Goal: Task Accomplishment & Management: Complete application form

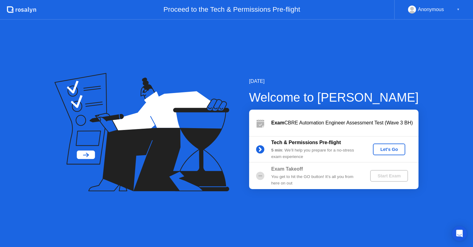
click at [386, 148] on div "Let's Go" at bounding box center [388, 149] width 27 height 5
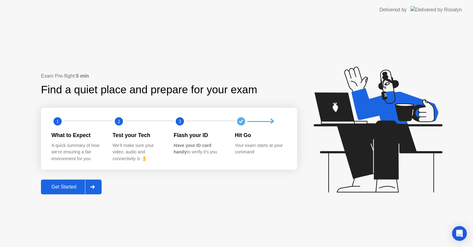
click at [93, 187] on icon at bounding box center [92, 187] width 4 height 4
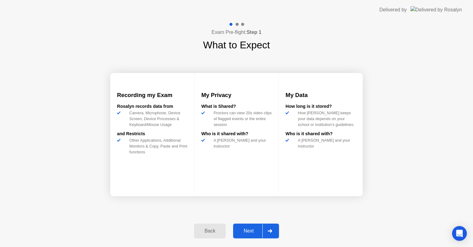
click at [269, 228] on div at bounding box center [269, 231] width 15 height 14
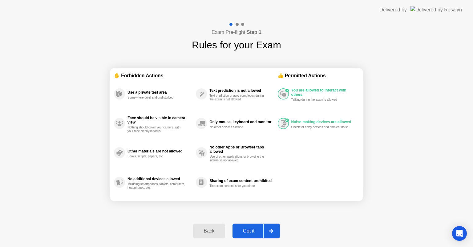
click at [271, 233] on div at bounding box center [270, 231] width 15 height 14
select select "**********"
select select "*******"
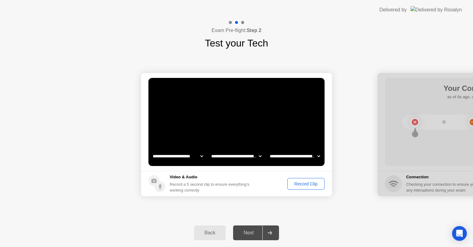
click at [308, 181] on div "Record Clip" at bounding box center [305, 183] width 33 height 5
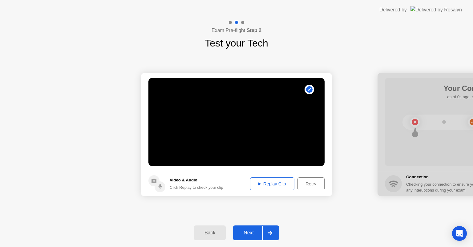
click at [271, 181] on div "Replay Clip" at bounding box center [272, 183] width 40 height 5
click at [272, 234] on icon at bounding box center [270, 233] width 5 height 4
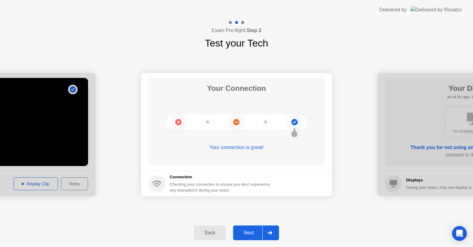
click at [273, 232] on div at bounding box center [269, 233] width 15 height 14
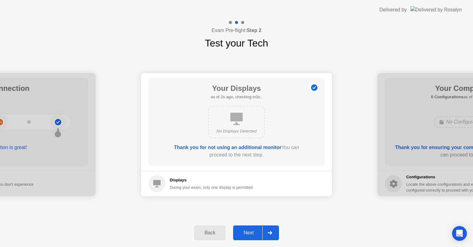
click at [273, 232] on div at bounding box center [269, 233] width 15 height 14
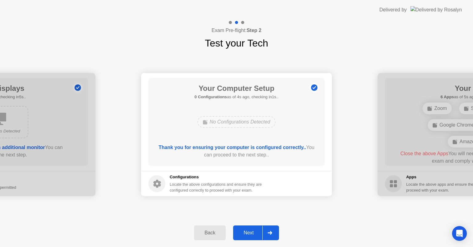
click at [269, 230] on div at bounding box center [269, 233] width 15 height 14
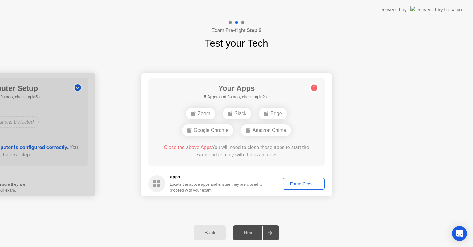
click at [305, 185] on div "Force Close..." at bounding box center [304, 183] width 38 height 5
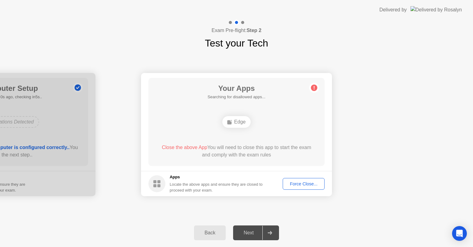
click at [305, 182] on div "Force Close..." at bounding box center [304, 183] width 38 height 5
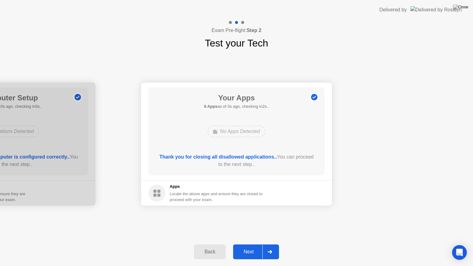
click at [254, 247] on div "Next" at bounding box center [248, 252] width 27 height 6
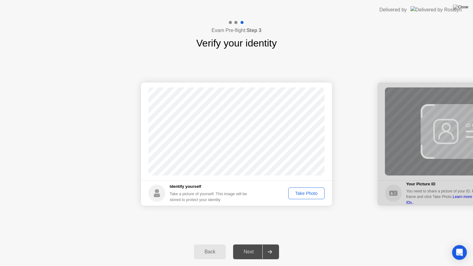
click at [306, 193] on div "Take Photo" at bounding box center [306, 193] width 32 height 5
click at [261, 247] on div "Next" at bounding box center [248, 252] width 27 height 6
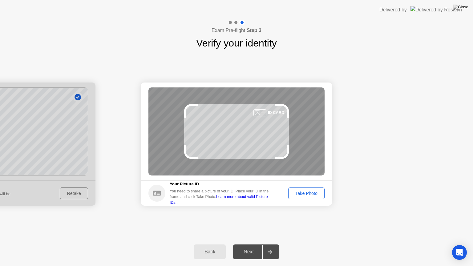
click at [306, 193] on div "Take Photo" at bounding box center [306, 193] width 32 height 5
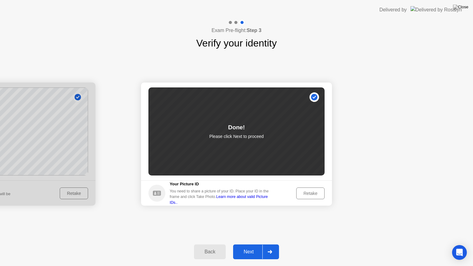
click at [254, 247] on div "Next" at bounding box center [248, 252] width 27 height 6
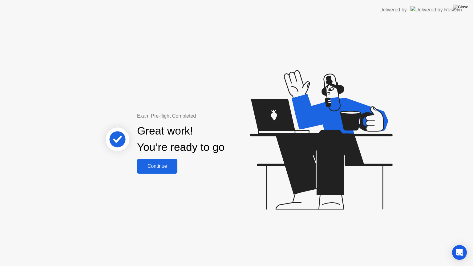
click at [168, 166] on div "Continue" at bounding box center [157, 167] width 37 height 6
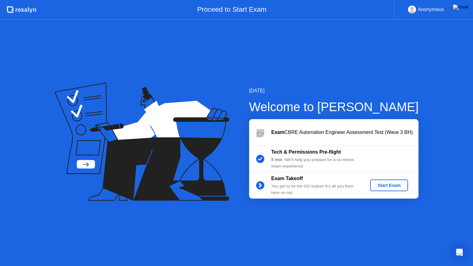
click at [393, 185] on div "Start Exam" at bounding box center [389, 185] width 33 height 5
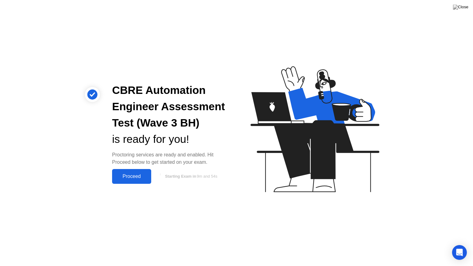
click at [137, 174] on div "Proceed" at bounding box center [131, 177] width 35 height 6
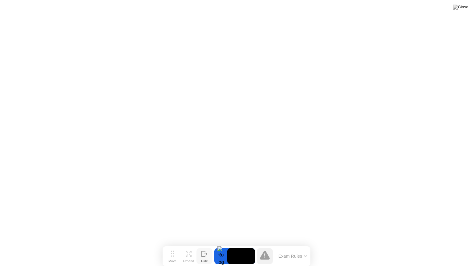
click at [203, 247] on icon at bounding box center [204, 254] width 6 height 6
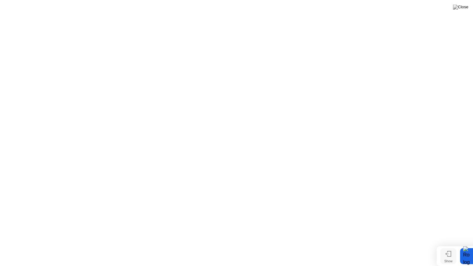
click at [450, 247] on div "Show" at bounding box center [448, 261] width 8 height 4
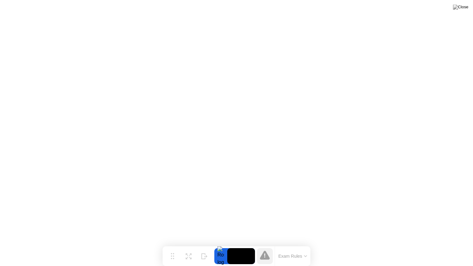
click at [306, 247] on icon at bounding box center [305, 256] width 2 height 1
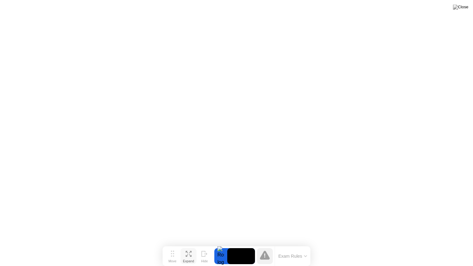
click at [185, 247] on button "Expand" at bounding box center [188, 256] width 16 height 16
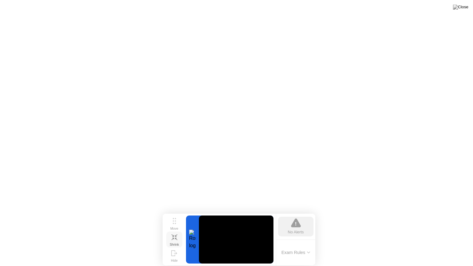
click at [176, 239] on icon at bounding box center [176, 239] width 2 height 2
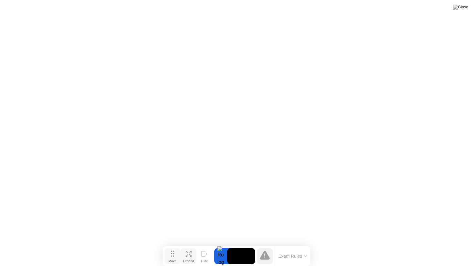
click at [174, 247] on div "Move" at bounding box center [172, 261] width 8 height 4
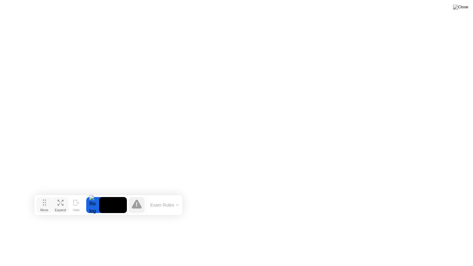
drag, startPoint x: 174, startPoint y: 257, endPoint x: 46, endPoint y: 206, distance: 137.9
click at [46, 208] on div "Move" at bounding box center [44, 210] width 8 height 4
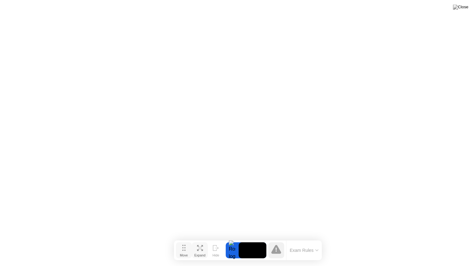
drag, startPoint x: 43, startPoint y: 204, endPoint x: 182, endPoint y: 249, distance: 146.7
click at [182, 247] on icon at bounding box center [183, 248] width 3 height 6
click at [318, 247] on icon at bounding box center [316, 250] width 3 height 2
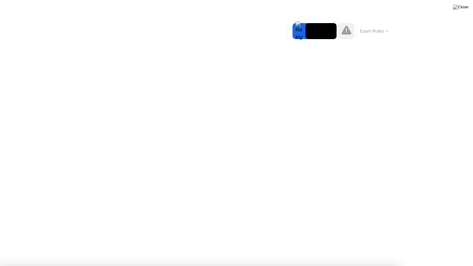
click at [387, 32] on button "Exam Rules" at bounding box center [374, 31] width 33 height 6
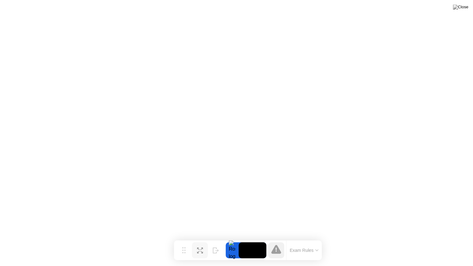
click at [230, 247] on div at bounding box center [232, 250] width 13 height 16
click at [464, 9] on img at bounding box center [460, 7] width 15 height 5
click at [466, 8] on img at bounding box center [460, 7] width 15 height 5
